Goal: Ask a question

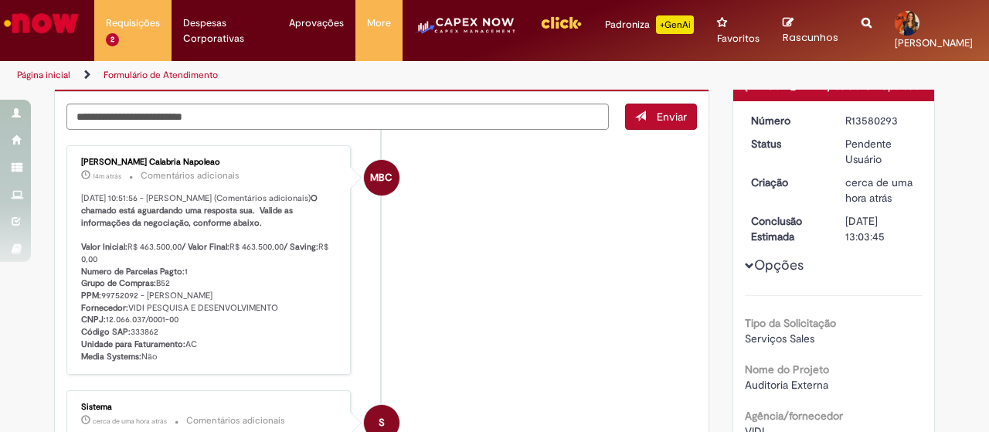
scroll to position [155, 0]
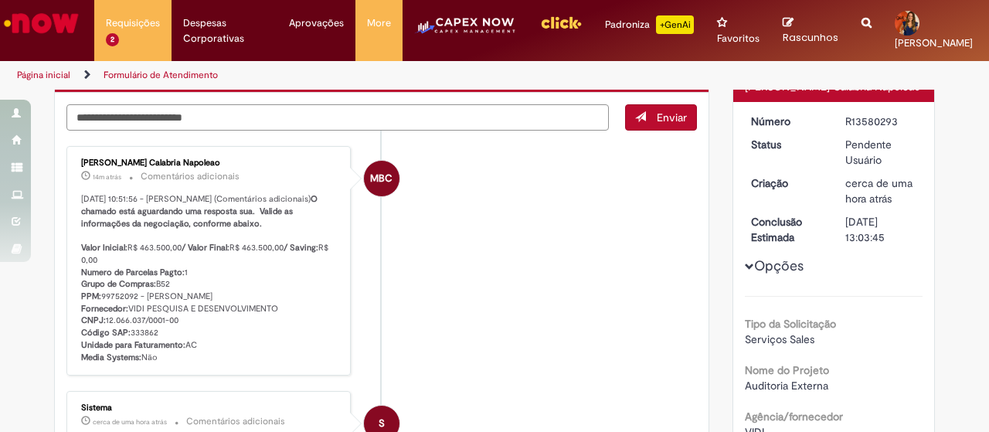
click at [423, 121] on textarea "Digite sua mensagem aqui..." at bounding box center [337, 116] width 542 height 25
type textarea "**"
click at [657, 111] on span "Enviar" at bounding box center [672, 117] width 30 height 14
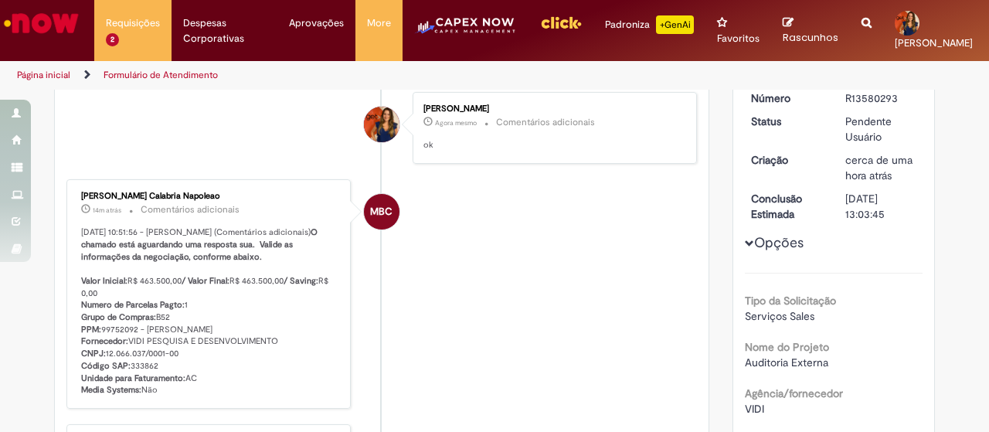
scroll to position [148, 0]
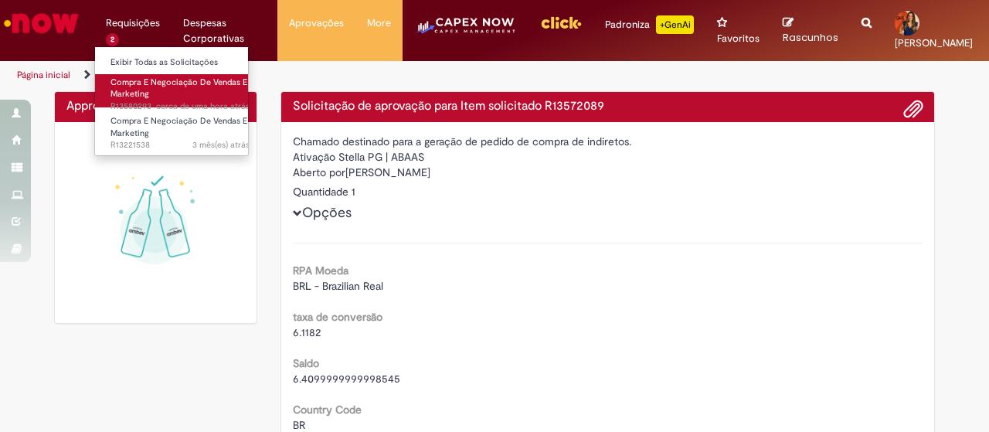
click at [158, 74] on link "Compra E Negociação De Vendas E Marketing cerca de uma hora atrás cerca de uma …" at bounding box center [180, 90] width 170 height 33
